Goal: Information Seeking & Learning: Learn about a topic

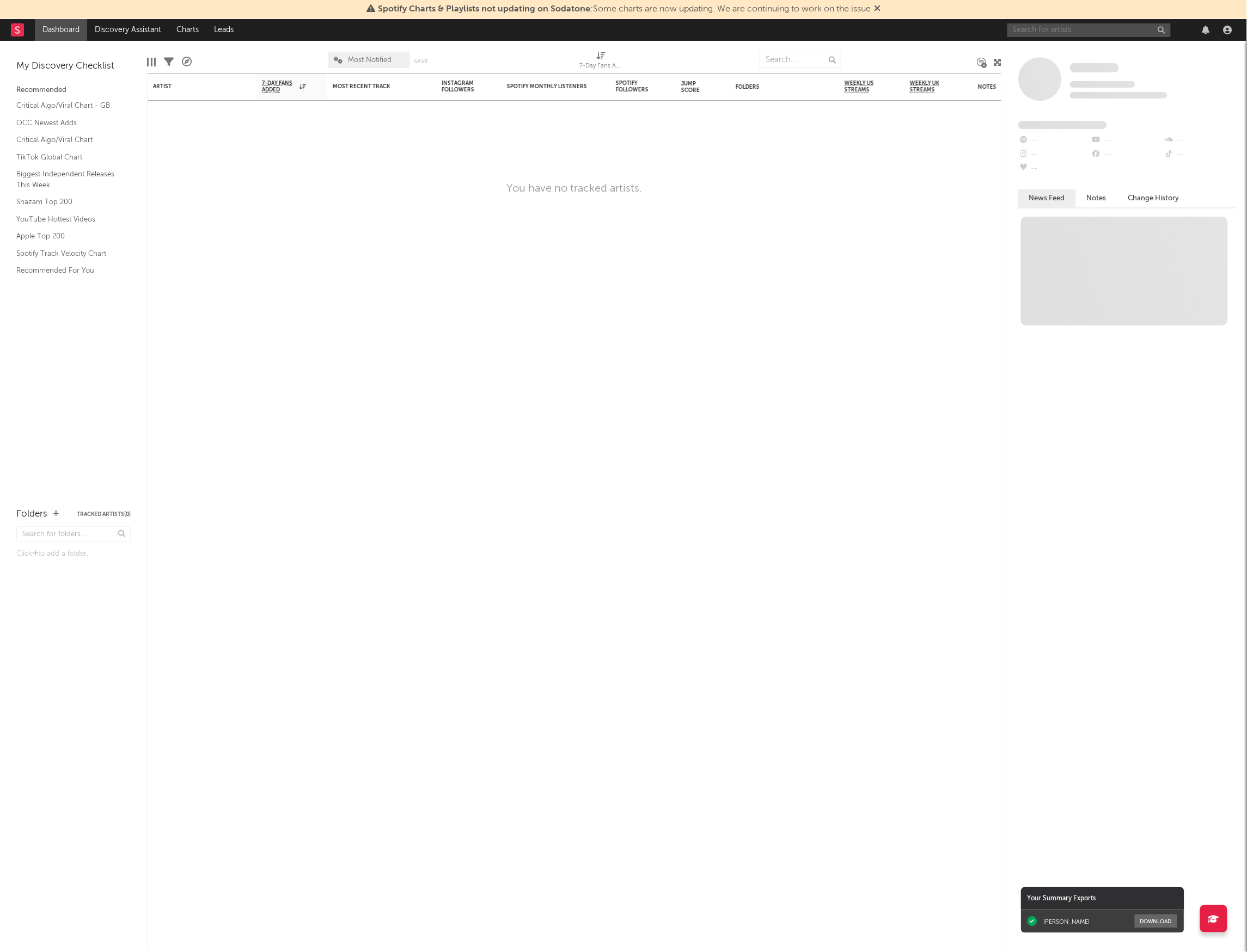
click at [1072, 33] on input "text" at bounding box center [1089, 30] width 164 height 13
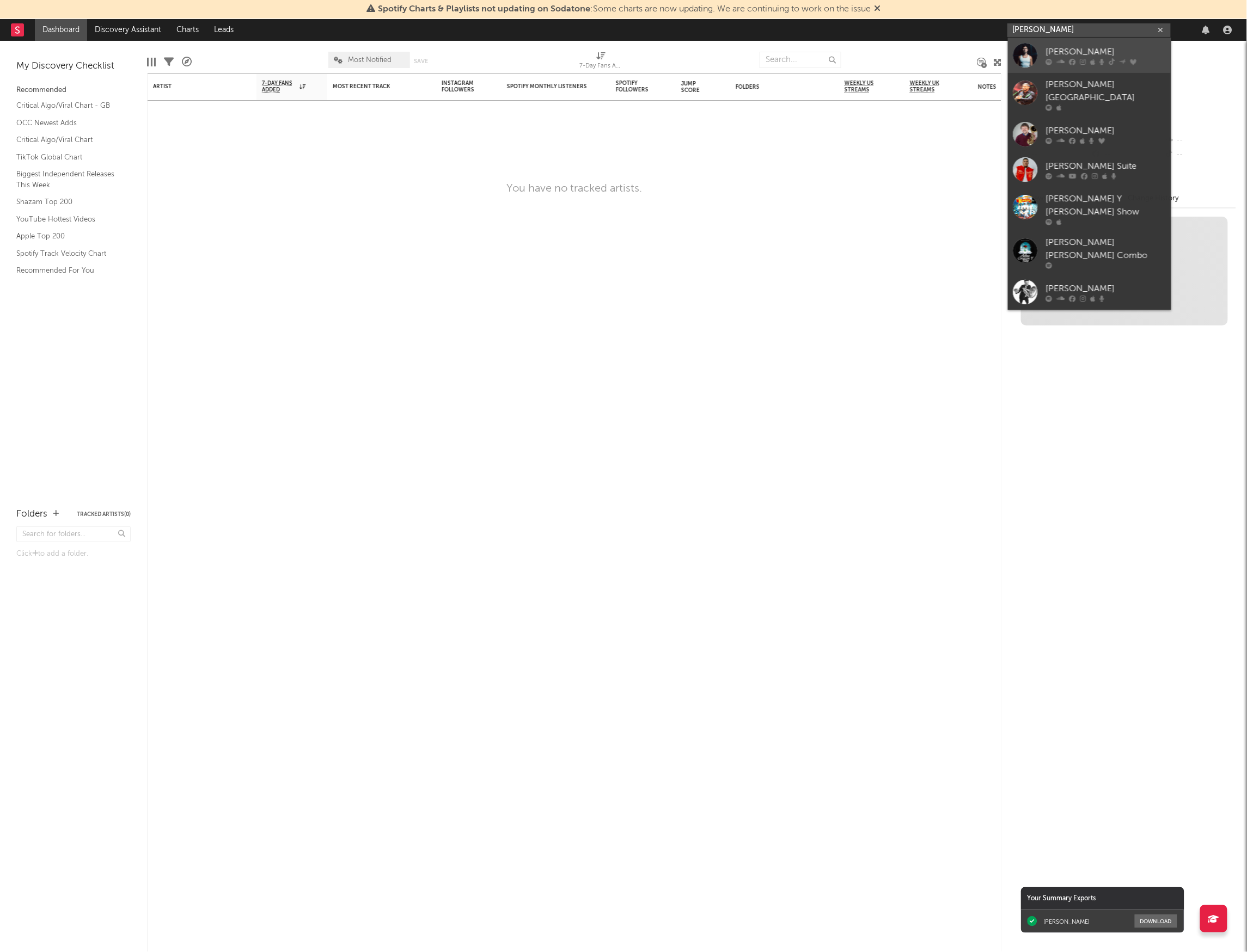
type input "[PERSON_NAME]"
click at [1089, 43] on link "[PERSON_NAME]" at bounding box center [1090, 55] width 164 height 36
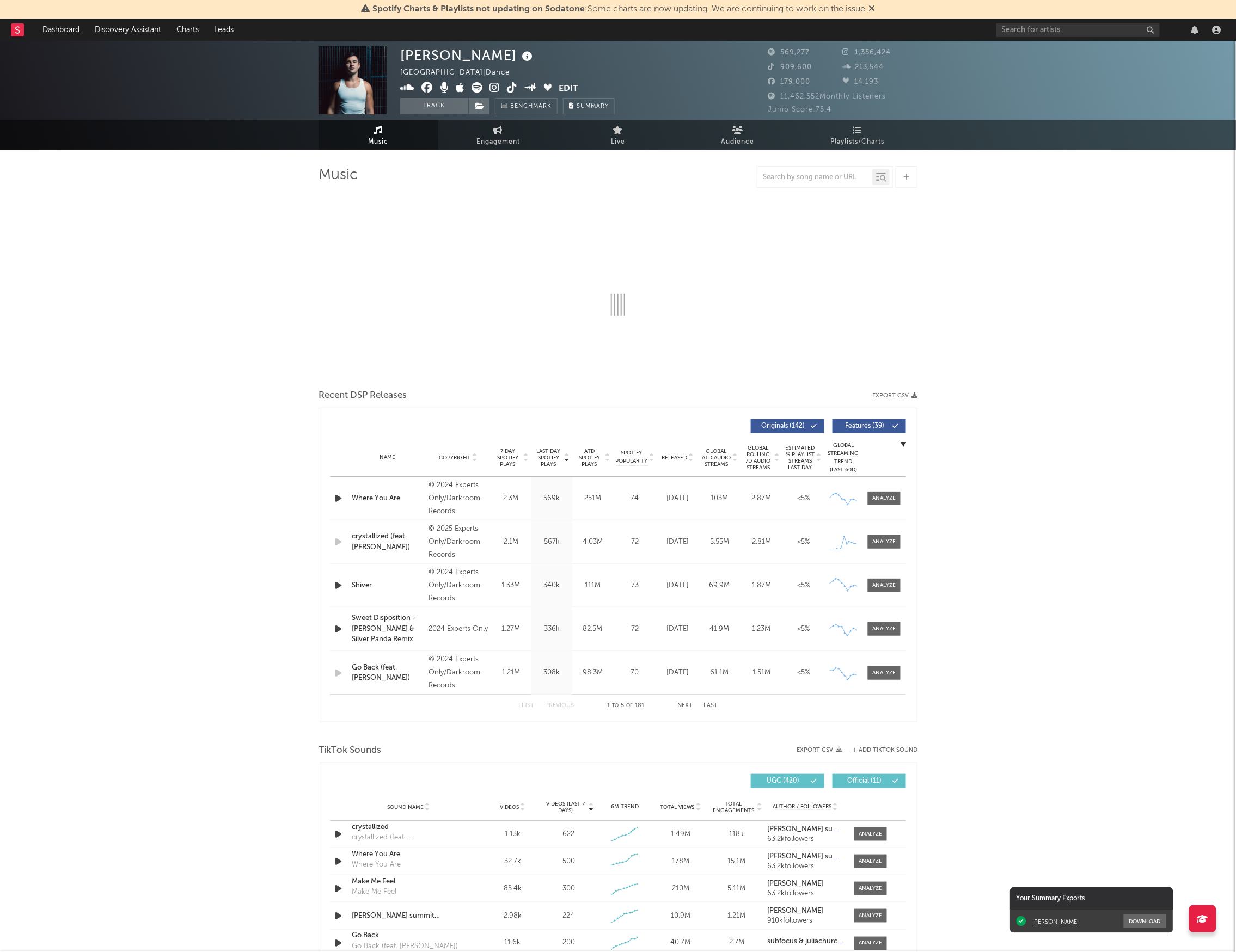
select select "6m"
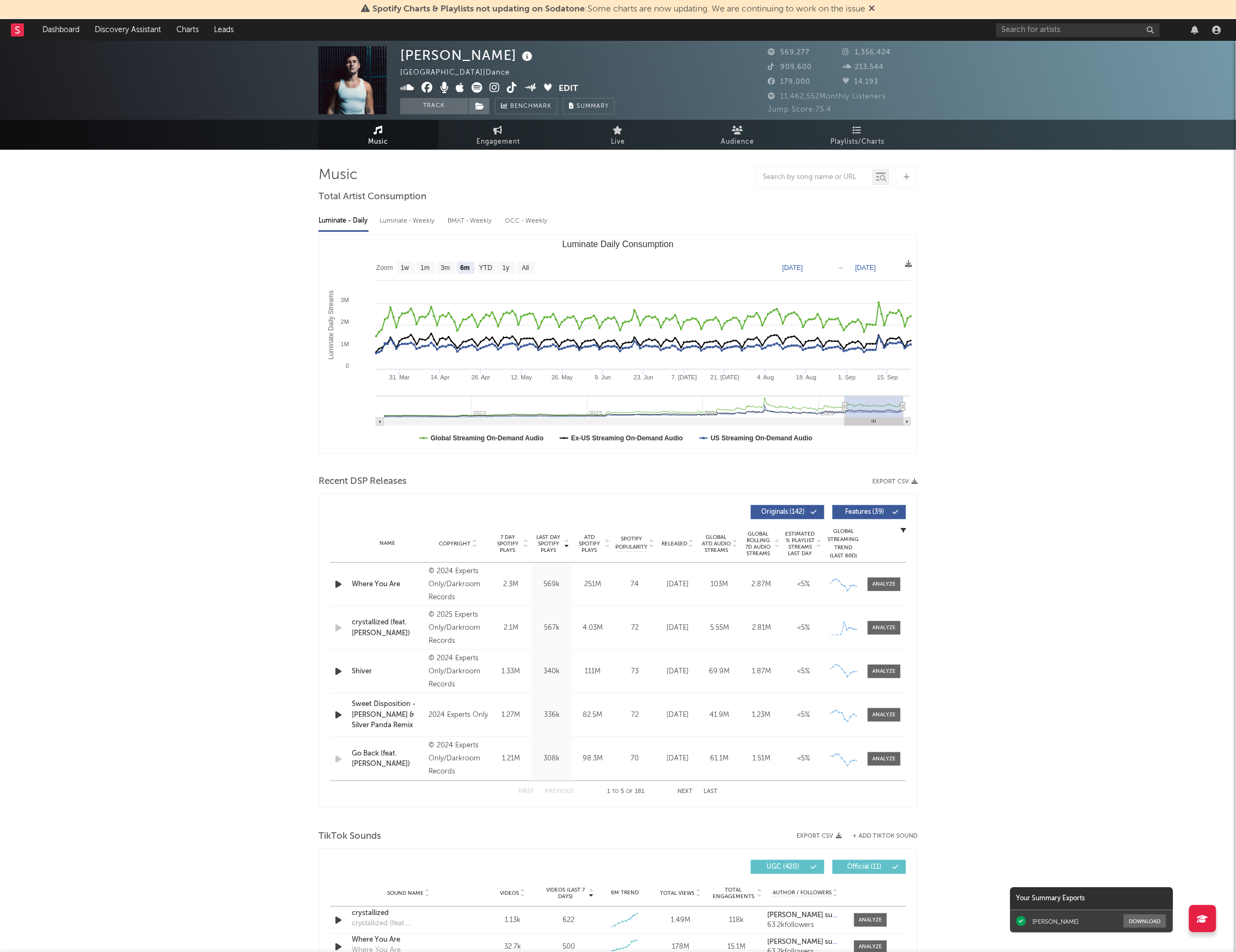
click at [137, 466] on div "[PERSON_NAME] Summit United States | Dance Edit Track Benchmark Summary 569,277…" at bounding box center [618, 863] width 1236 height 1645
